Goal: Navigation & Orientation: Find specific page/section

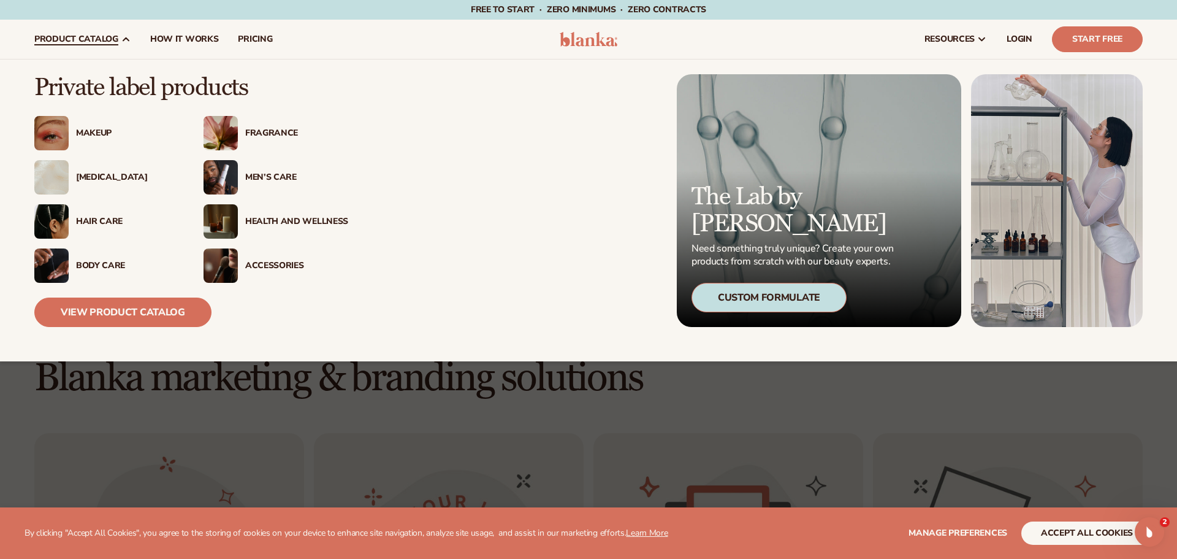
click at [269, 132] on div "Fragrance" at bounding box center [296, 133] width 103 height 10
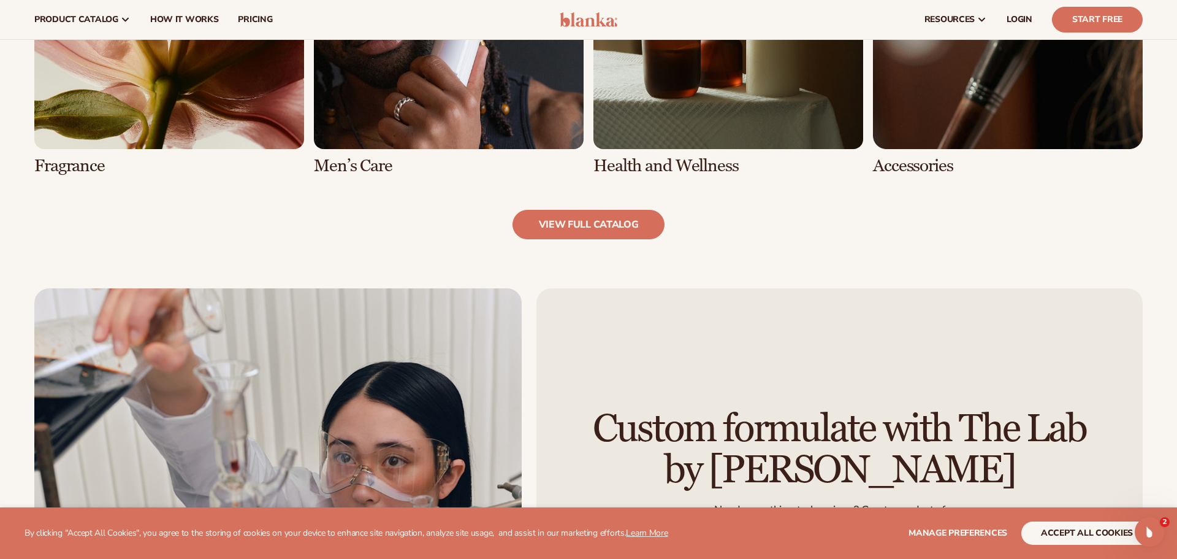
scroll to position [1356, 0]
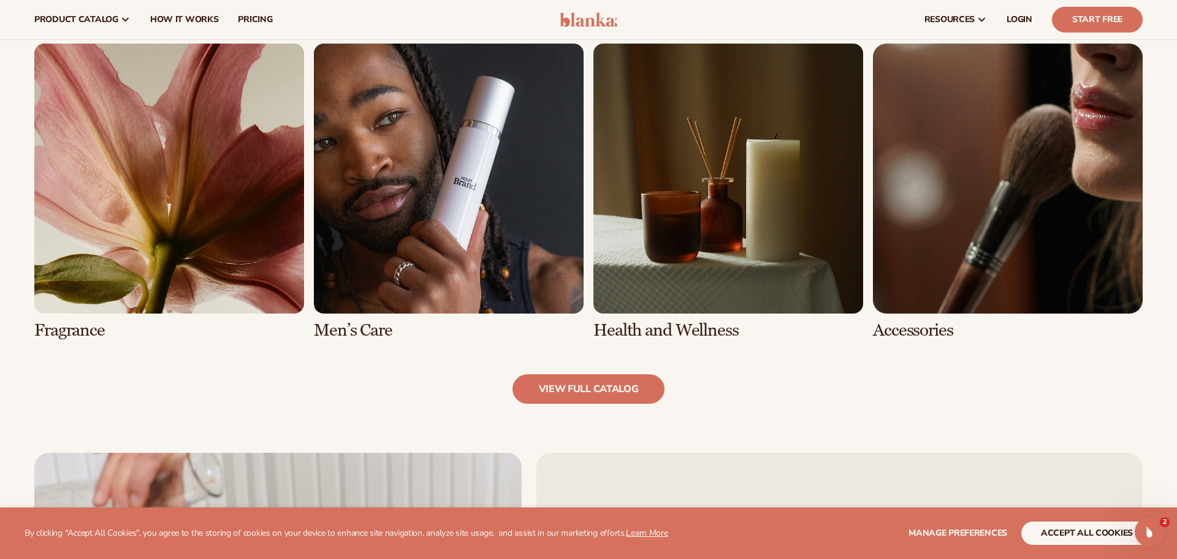
click at [194, 150] on link "5 / 8" at bounding box center [169, 192] width 270 height 296
